Goal: Information Seeking & Learning: Learn about a topic

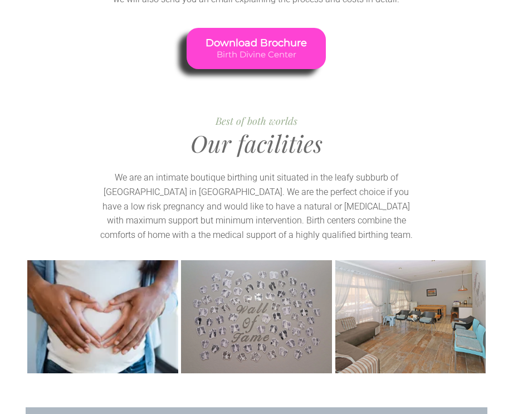
scroll to position [1294, 0]
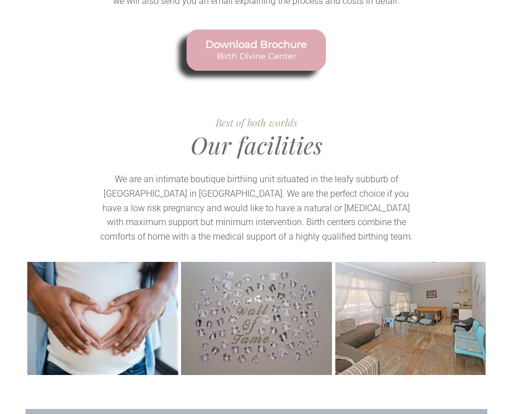
click at [256, 51] on span "Birth Divine Center" at bounding box center [256, 56] width 101 height 10
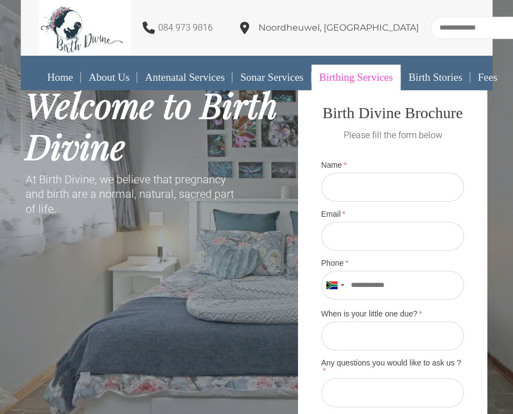
click at [355, 72] on link "Birthing Services" at bounding box center [355, 78] width 89 height 26
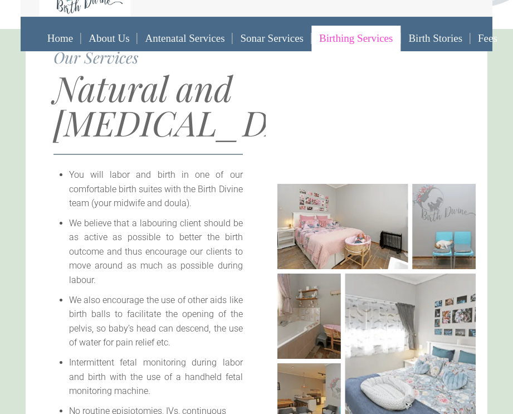
scroll to position [62, 0]
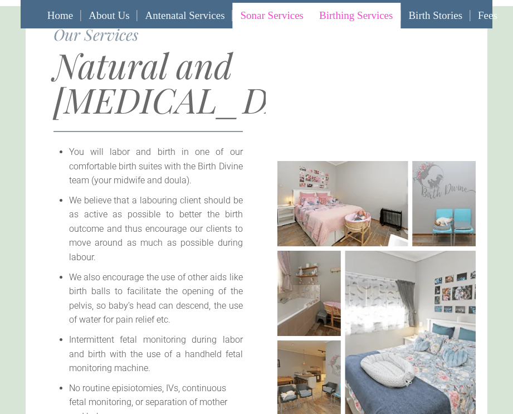
click at [278, 10] on link "Sonar Services" at bounding box center [272, 16] width 79 height 26
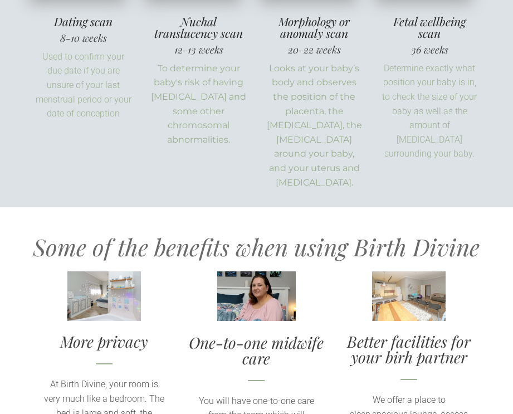
scroll to position [458, 0]
